Goal: Transaction & Acquisition: Purchase product/service

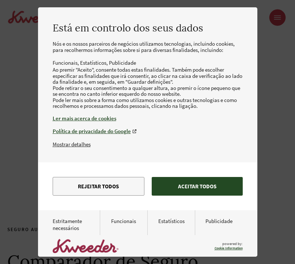
click at [188, 195] on button "Aceitar todos" at bounding box center [197, 186] width 91 height 19
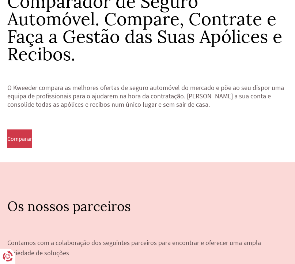
scroll to position [266, 0]
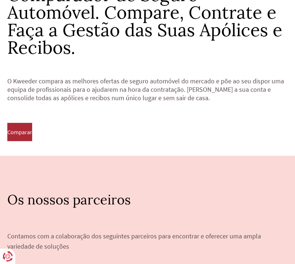
click at [28, 131] on span "Comparar" at bounding box center [19, 132] width 25 height 7
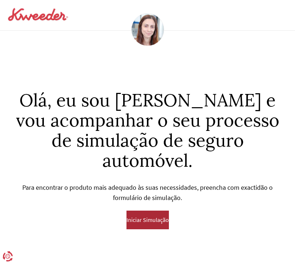
click at [144, 216] on span "Iniciar Simulação" at bounding box center [147, 219] width 42 height 7
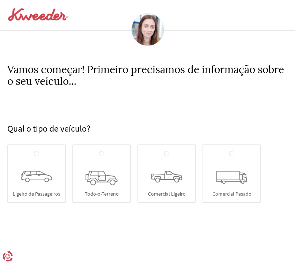
click at [46, 182] on icon at bounding box center [36, 176] width 31 height 11
radio input "true"
click at [39, 157] on input "Ligeiro de Passageiros" at bounding box center [36, 154] width 5 height 6
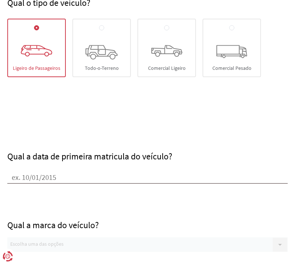
scroll to position [129, 0]
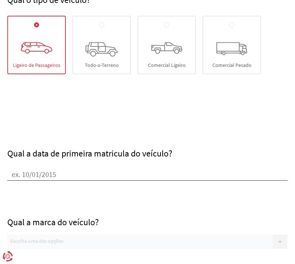
click at [52, 175] on input "Qual a data de primeira matricula do veículo?" at bounding box center [147, 174] width 280 height 11
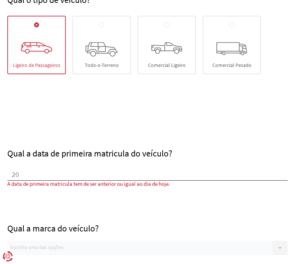
type input "2"
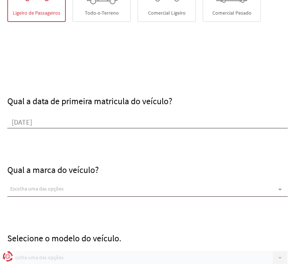
scroll to position [188, 0]
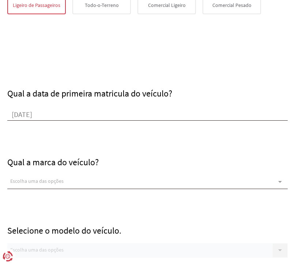
type input "[DATE]"
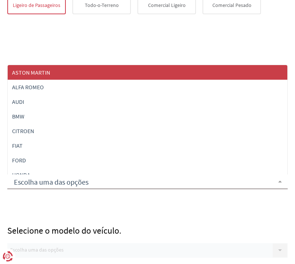
type input "F"
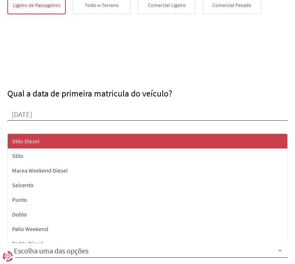
type input "S"
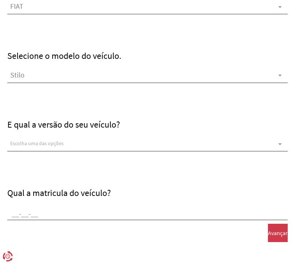
scroll to position [370, 0]
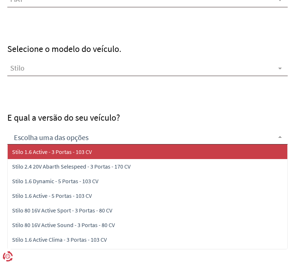
click at [64, 135] on div at bounding box center [147, 137] width 280 height 15
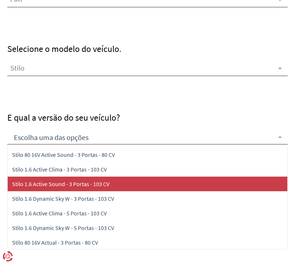
scroll to position [115, 0]
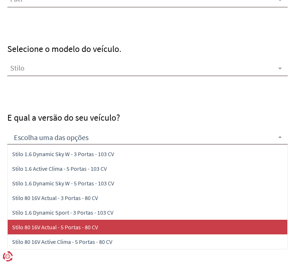
click at [61, 224] on span "Stilo 80 16V Actual - 5 Portas - 80 CV" at bounding box center [55, 226] width 86 height 7
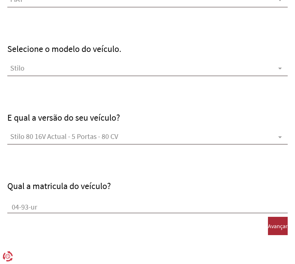
type input "04-93-ur"
click at [268, 229] on span "Avançar" at bounding box center [278, 225] width 20 height 7
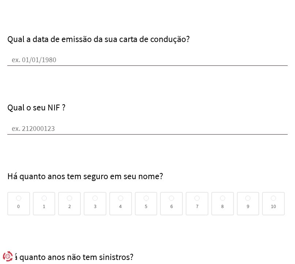
scroll to position [0, 0]
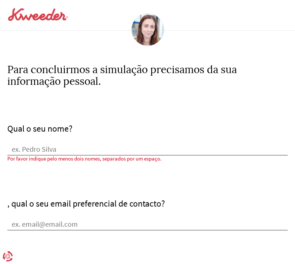
click at [85, 150] on input "Qual o seu nome?" at bounding box center [147, 149] width 280 height 11
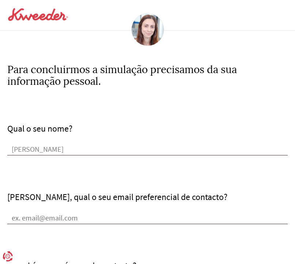
type input "[PERSON_NAME]"
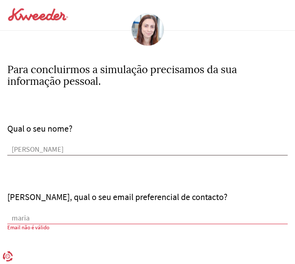
type input "[EMAIL_ADDRESS][DOMAIN_NAME]"
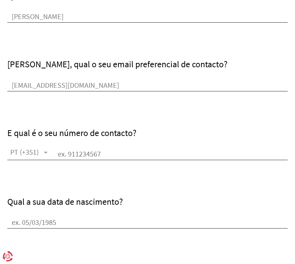
scroll to position [131, 0]
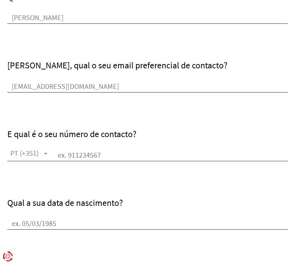
click at [64, 160] on input "text" at bounding box center [170, 155] width 234 height 11
type input "918645375"
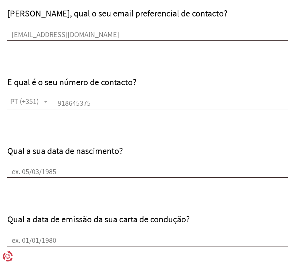
scroll to position [183, 0]
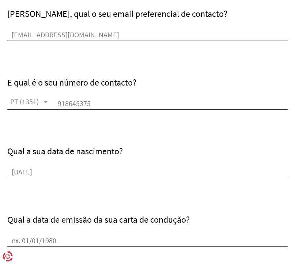
type input "[DATE]"
click at [27, 243] on input "Qual a data de emissão da sua carta de condução?" at bounding box center [147, 241] width 280 height 11
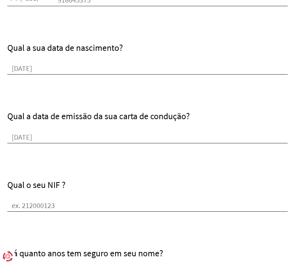
scroll to position [289, 0]
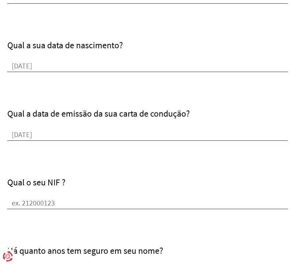
type input "[DATE]"
click at [49, 202] on input "Qual o seu NIF ?" at bounding box center [147, 203] width 280 height 11
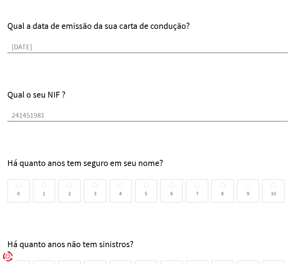
scroll to position [377, 0]
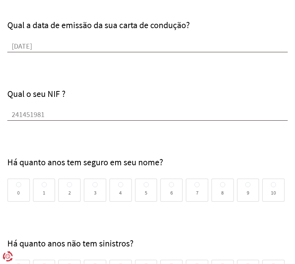
type input "241451981"
click at [16, 187] on span at bounding box center [18, 185] width 5 height 6
radio input "true"
click at [16, 187] on input "0" at bounding box center [18, 185] width 5 height 6
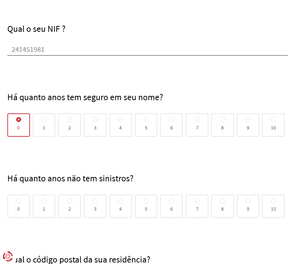
scroll to position [432, 0]
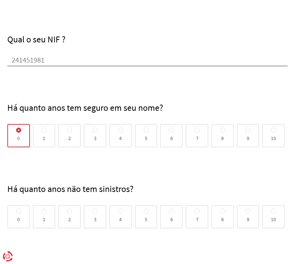
click at [192, 212] on div "7" at bounding box center [197, 216] width 23 height 23
radio input "true"
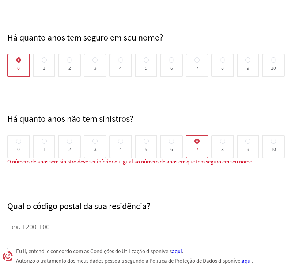
scroll to position [501, 0]
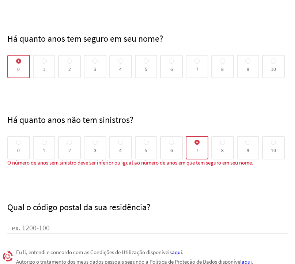
click at [22, 143] on div "0" at bounding box center [18, 147] width 23 height 23
radio input "true"
radio input "false"
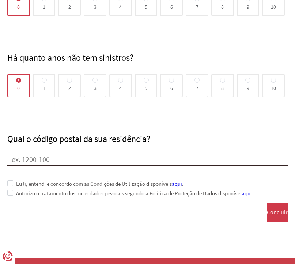
scroll to position [571, 0]
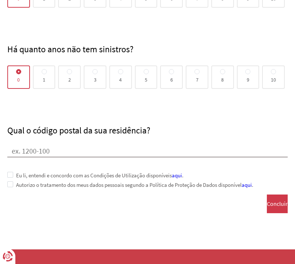
click at [50, 151] on input "Qual o código postal da sua residência?" at bounding box center [147, 151] width 280 height 11
click at [30, 149] on input "Qual o código postal da sua residência?" at bounding box center [147, 151] width 280 height 11
type input "4450-701"
click at [11, 174] on span at bounding box center [10, 175] width 6 height 6
click at [11, 182] on span at bounding box center [10, 184] width 6 height 6
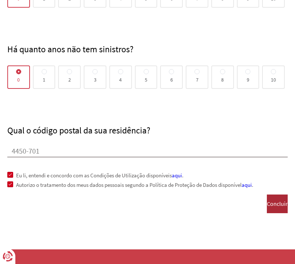
click at [270, 205] on span "Concluir" at bounding box center [277, 203] width 21 height 7
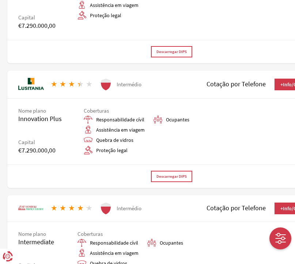
scroll to position [638, 0]
